Goal: Navigation & Orientation: Find specific page/section

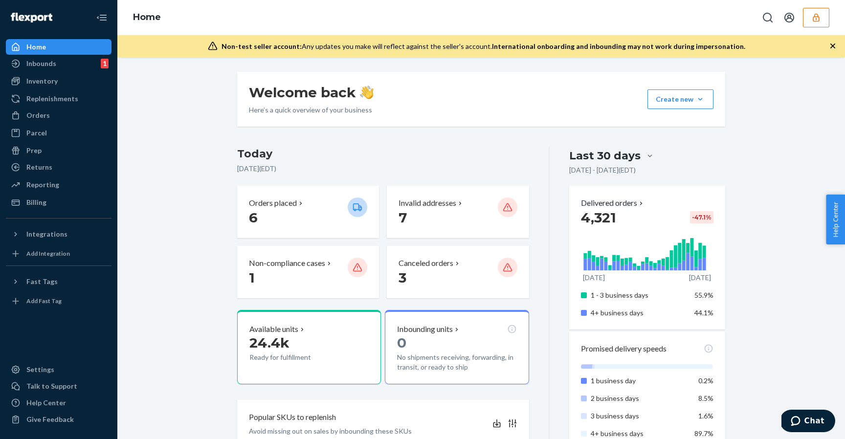
click at [804, 13] on button "button" at bounding box center [816, 18] width 26 height 20
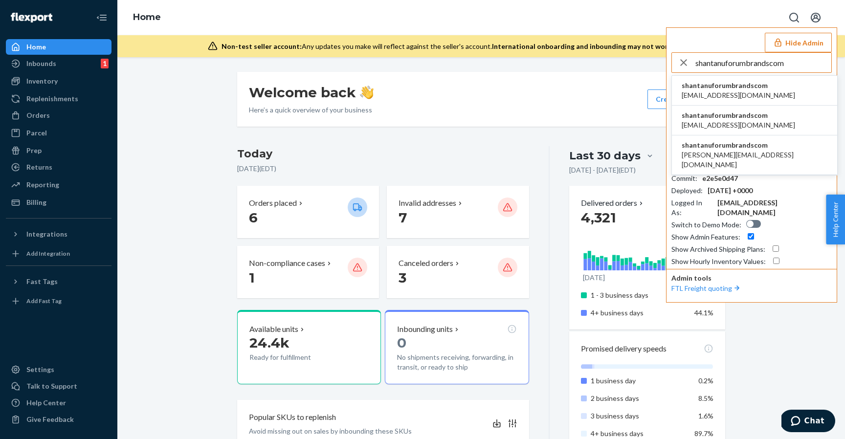
type input "shantanuforumbrandscom"
click at [757, 80] on li "shantanuforumbrandscom fulfillment@forumbrands.com" at bounding box center [754, 91] width 165 height 30
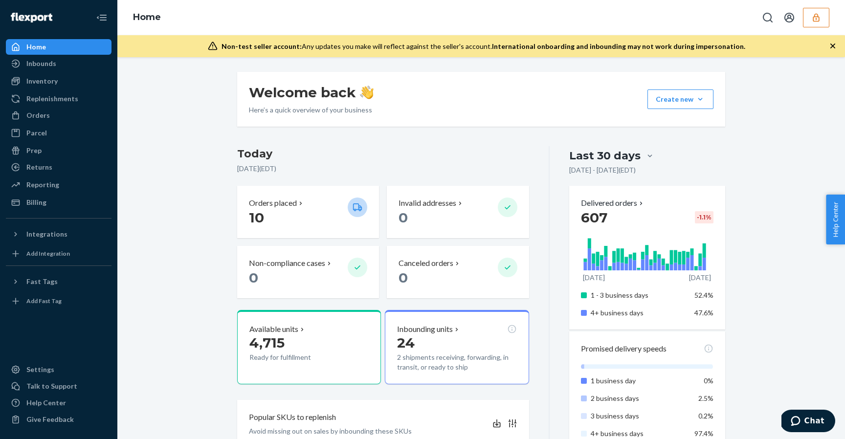
click at [83, 194] on ul "Home Inbounds Shipping Plans Problems Inventory Products Replenishments Orders …" at bounding box center [59, 124] width 106 height 171
click at [83, 198] on div "Billing" at bounding box center [59, 203] width 104 height 14
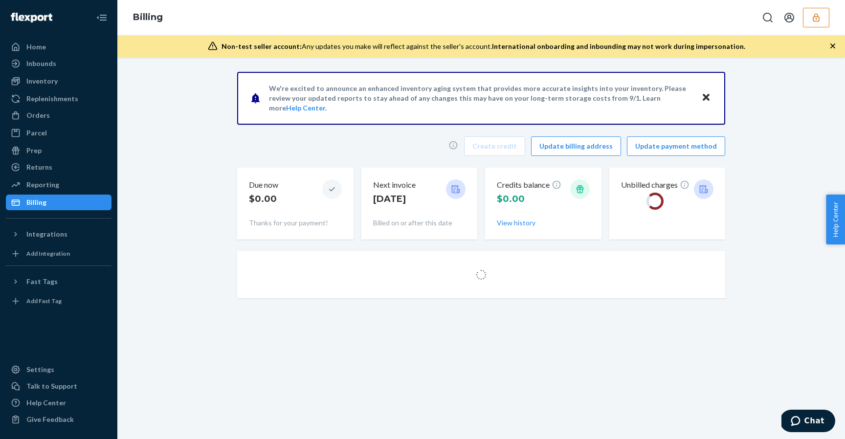
click at [190, 182] on div "We're excited to announce an enhanced inventory aging system that provides more…" at bounding box center [481, 188] width 713 height 232
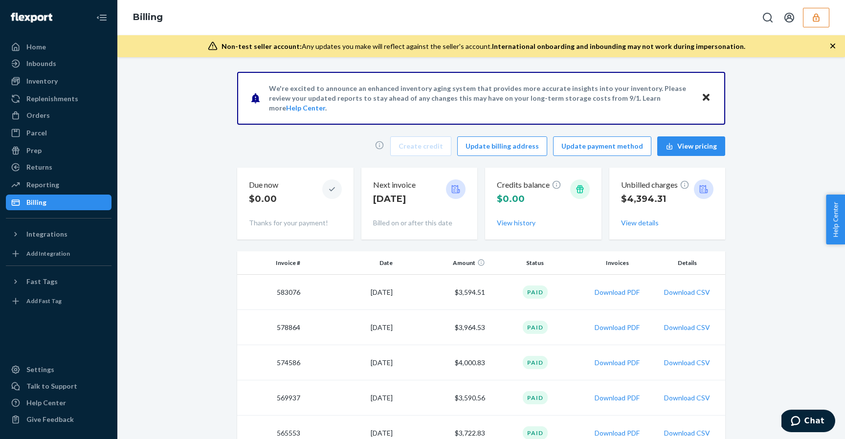
click at [19, 231] on icon at bounding box center [16, 234] width 10 height 10
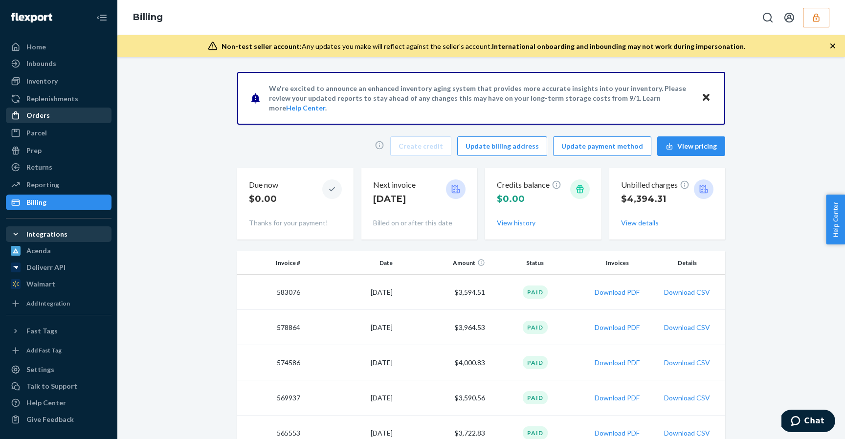
click at [63, 109] on div "Orders" at bounding box center [59, 116] width 104 height 14
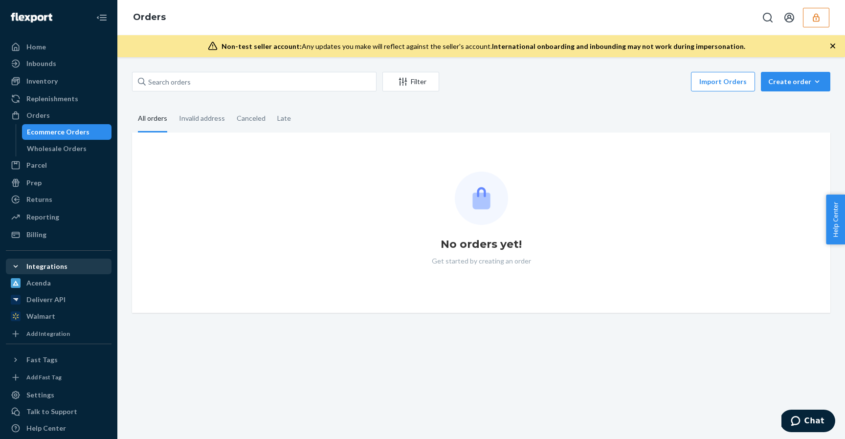
click at [539, 110] on fieldset "All orders Invalid address Canceled Late" at bounding box center [481, 119] width 698 height 27
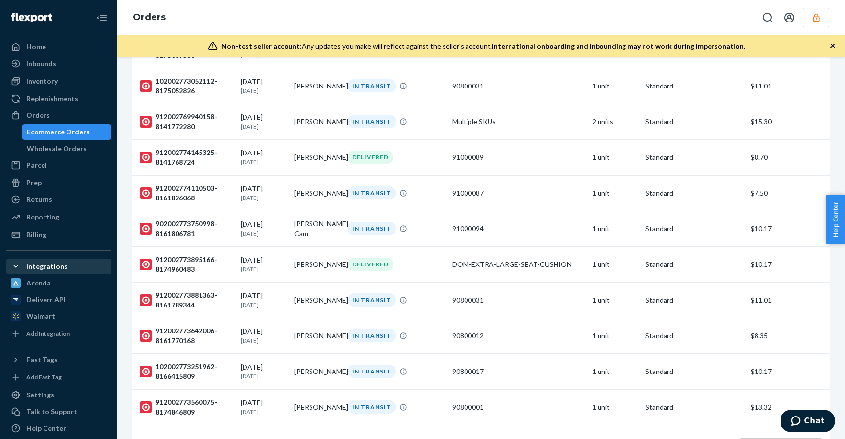
scroll to position [3331, 0]
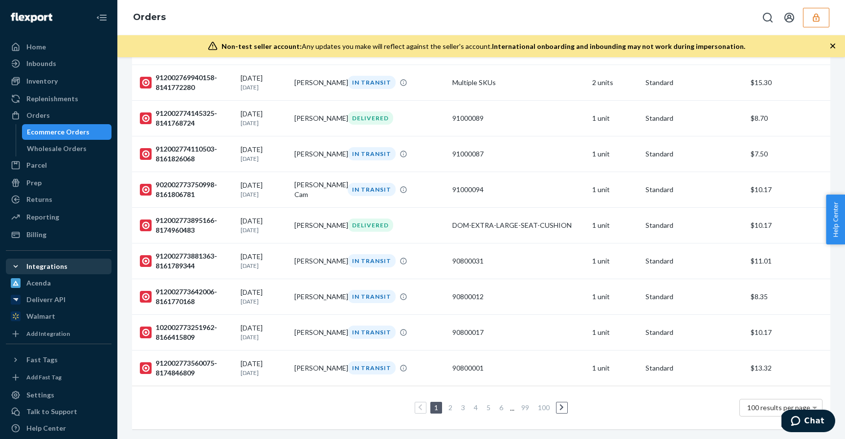
click at [451, 405] on link "2" at bounding box center [450, 407] width 8 height 8
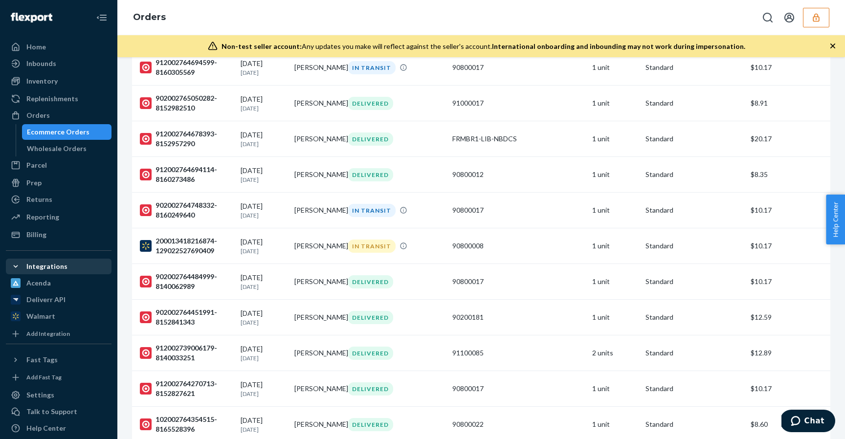
scroll to position [3336, 0]
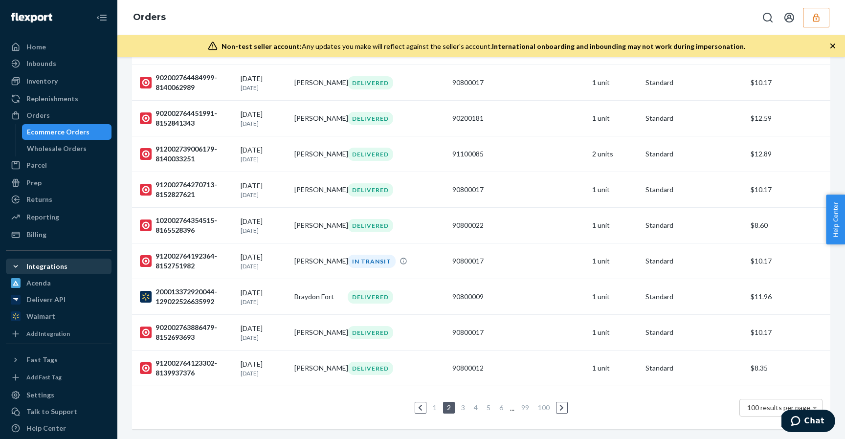
click at [464, 402] on li "3" at bounding box center [463, 408] width 9 height 12
click at [465, 408] on link "3" at bounding box center [463, 407] width 8 height 8
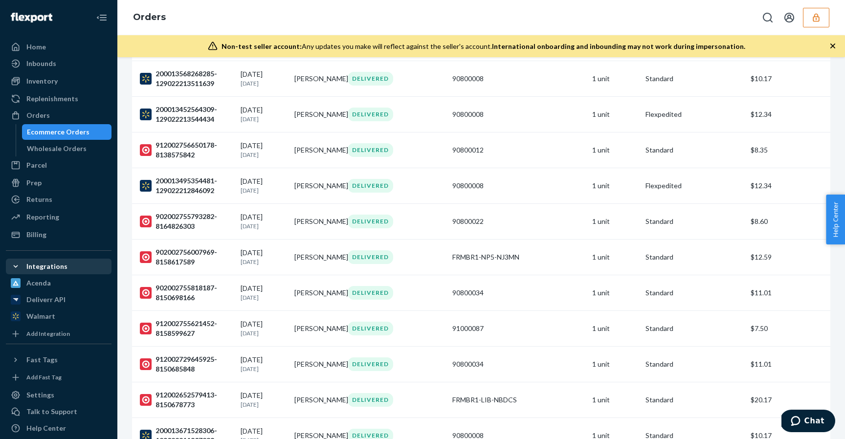
scroll to position [3336, 0]
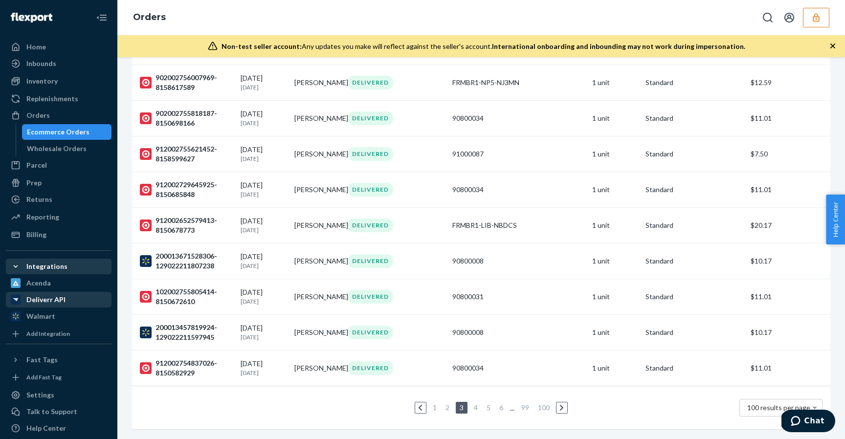
click at [91, 302] on div "Deliverr API" at bounding box center [59, 300] width 104 height 14
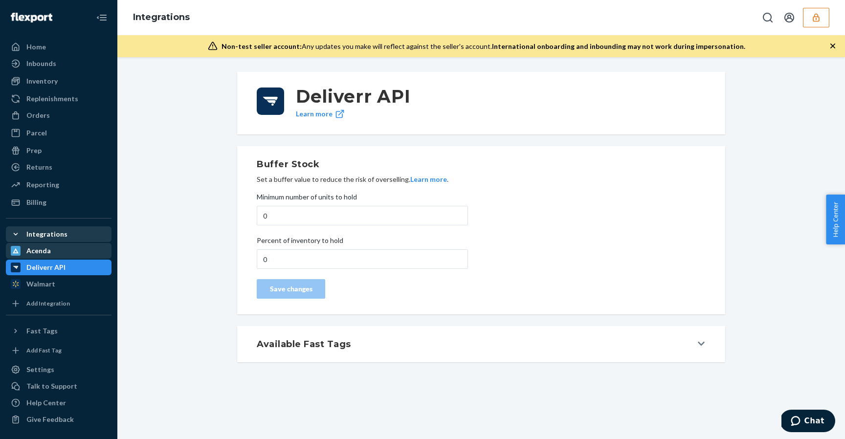
click at [76, 256] on div "Acenda" at bounding box center [59, 251] width 104 height 14
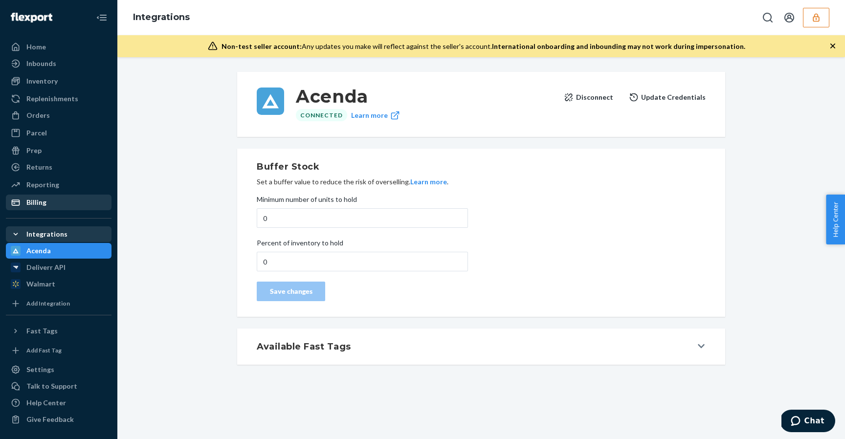
click at [70, 207] on div "Billing" at bounding box center [59, 203] width 104 height 14
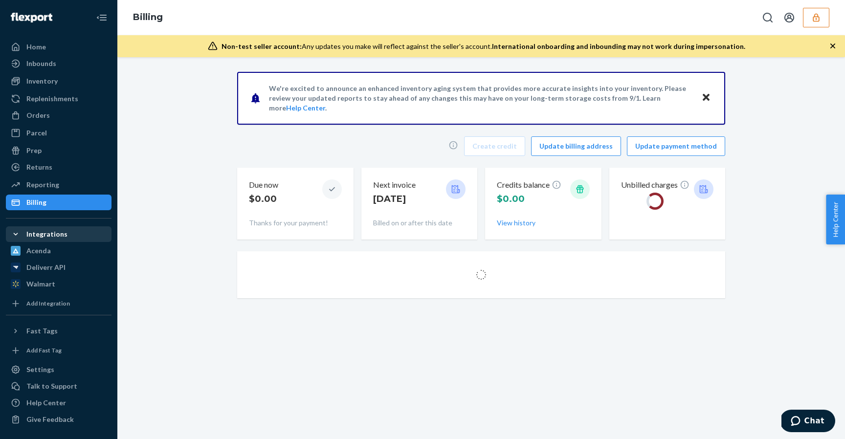
click at [154, 119] on div "We're excited to announce an enhanced inventory aging system that provides more…" at bounding box center [481, 188] width 713 height 232
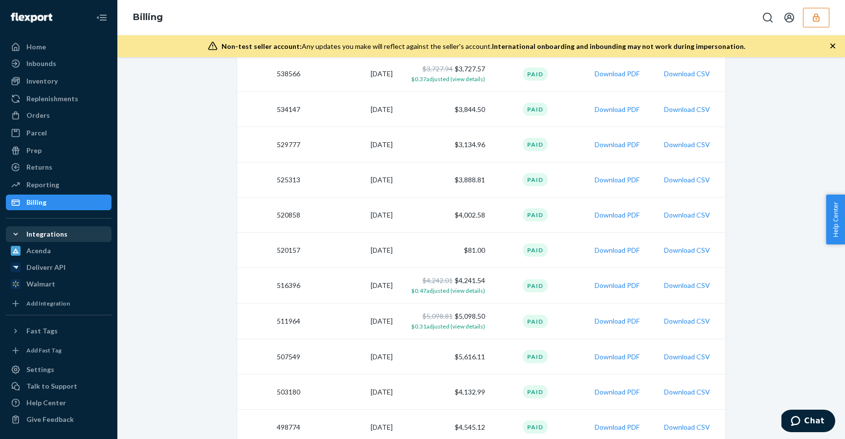
scroll to position [769, 0]
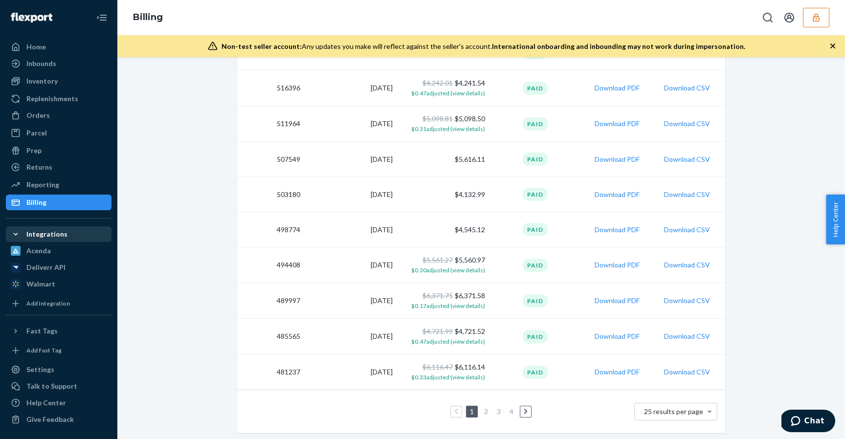
click at [514, 410] on link "4" at bounding box center [511, 411] width 8 height 8
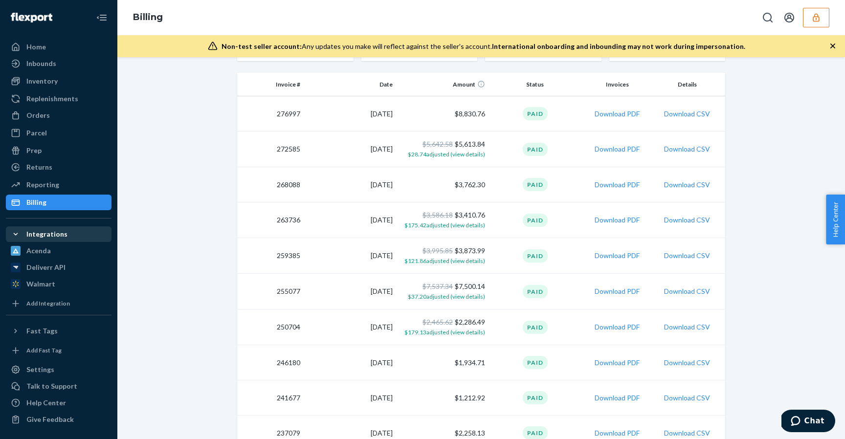
scroll to position [239, 0]
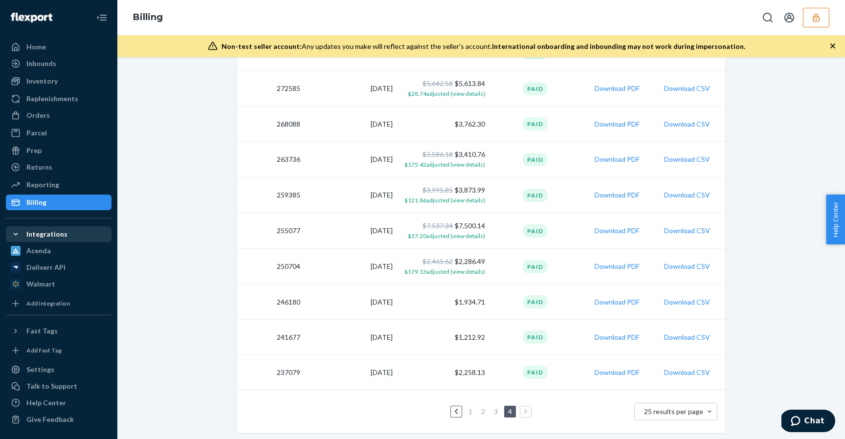
click at [169, 210] on div "We're excited to announce an enhanced inventory aging system that provides more…" at bounding box center [481, 136] width 713 height 606
click at [101, 81] on div "Inventory" at bounding box center [59, 81] width 104 height 14
